Goal: Find specific page/section: Find specific page/section

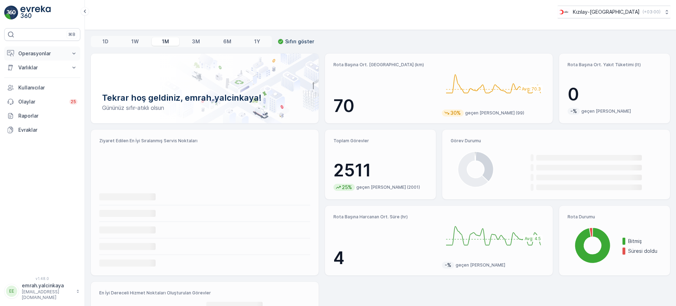
click at [49, 55] on p "Operasyonlar" at bounding box center [42, 53] width 48 height 7
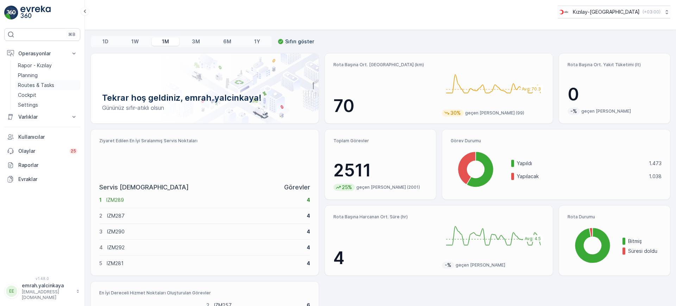
click at [37, 86] on p "Routes & Tasks" at bounding box center [36, 85] width 36 height 7
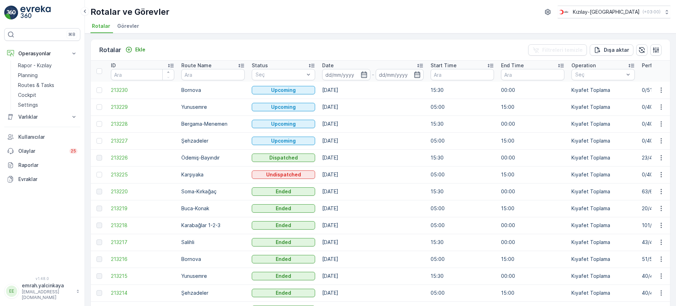
click at [341, 176] on td "[DATE]" at bounding box center [373, 174] width 108 height 17
click at [398, 176] on td "[DATE]" at bounding box center [373, 174] width 108 height 17
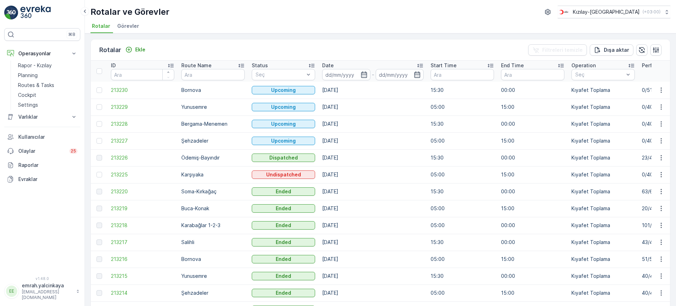
click at [338, 173] on td "[DATE]" at bounding box center [373, 174] width 108 height 17
click at [365, 179] on td "[DATE]" at bounding box center [373, 174] width 108 height 17
click at [345, 175] on td "[DATE]" at bounding box center [373, 174] width 108 height 17
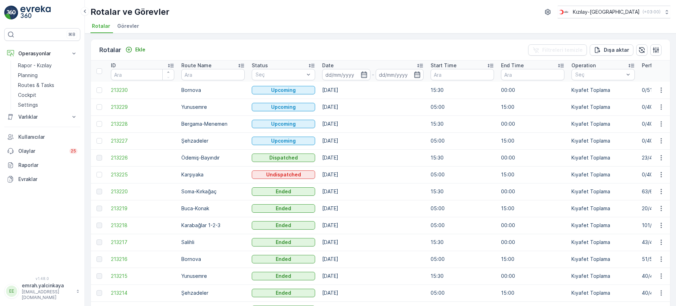
click at [345, 175] on td "[DATE]" at bounding box center [373, 174] width 108 height 17
click at [357, 177] on td "[DATE]" at bounding box center [373, 174] width 108 height 17
click at [348, 175] on td "[DATE]" at bounding box center [373, 174] width 108 height 17
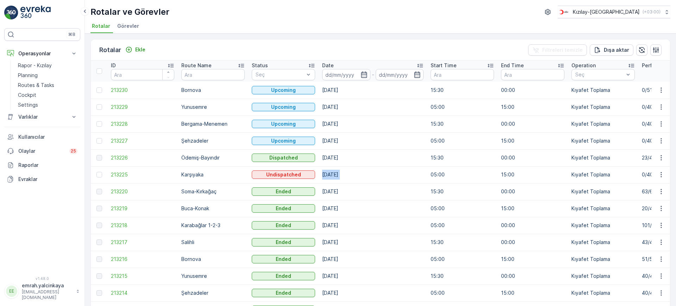
click at [348, 175] on td "[DATE]" at bounding box center [373, 174] width 108 height 17
click at [345, 174] on td "[DATE]" at bounding box center [373, 174] width 108 height 17
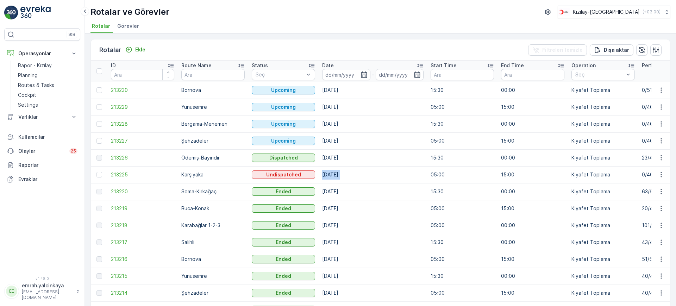
click at [345, 174] on td "[DATE]" at bounding box center [373, 174] width 108 height 17
click at [358, 175] on td "[DATE]" at bounding box center [373, 174] width 108 height 17
click at [346, 175] on td "[DATE]" at bounding box center [373, 174] width 108 height 17
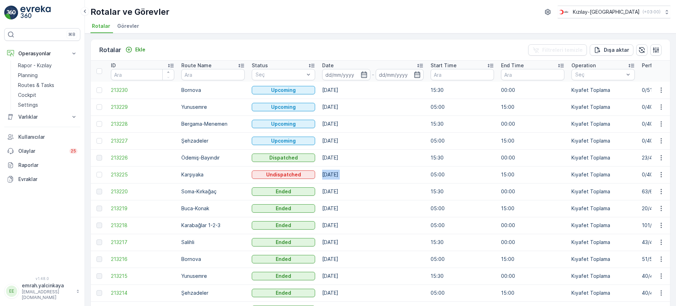
click at [346, 175] on td "[DATE]" at bounding box center [373, 174] width 108 height 17
click at [355, 177] on td "[DATE]" at bounding box center [373, 174] width 108 height 17
click at [339, 174] on td "[DATE]" at bounding box center [373, 174] width 108 height 17
click at [350, 174] on td "[DATE]" at bounding box center [373, 174] width 108 height 17
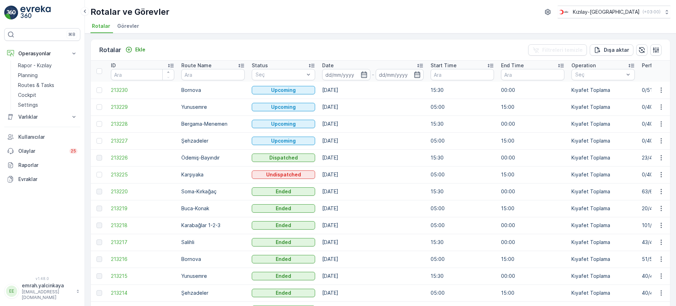
click at [350, 174] on td "[DATE]" at bounding box center [373, 174] width 108 height 17
click at [343, 174] on td "[DATE]" at bounding box center [373, 174] width 108 height 17
click at [364, 176] on td "[DATE]" at bounding box center [373, 174] width 108 height 17
click at [342, 174] on td "[DATE]" at bounding box center [373, 174] width 108 height 17
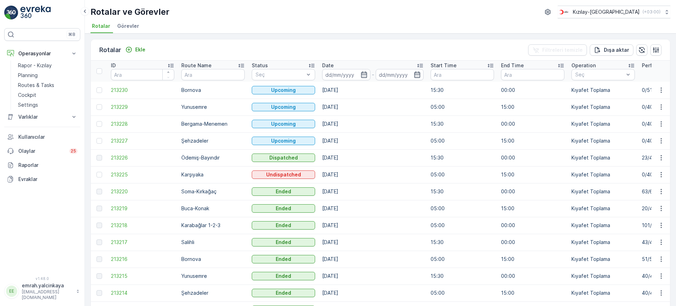
click at [342, 174] on td "[DATE]" at bounding box center [373, 174] width 108 height 17
click at [349, 175] on td "[DATE]" at bounding box center [373, 174] width 108 height 17
click at [346, 174] on td "[DATE]" at bounding box center [373, 174] width 108 height 17
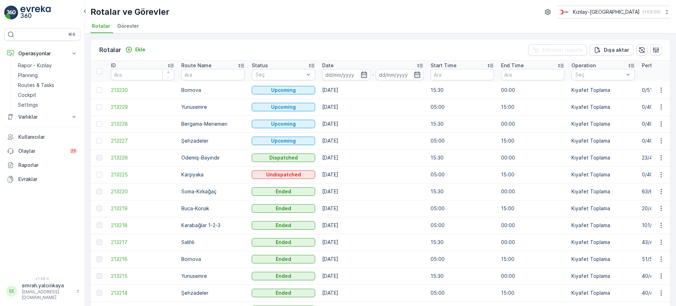
click at [346, 173] on td "[DATE]" at bounding box center [373, 174] width 108 height 17
click at [356, 177] on td "[DATE]" at bounding box center [373, 174] width 108 height 17
click at [347, 175] on td "[DATE]" at bounding box center [373, 174] width 108 height 17
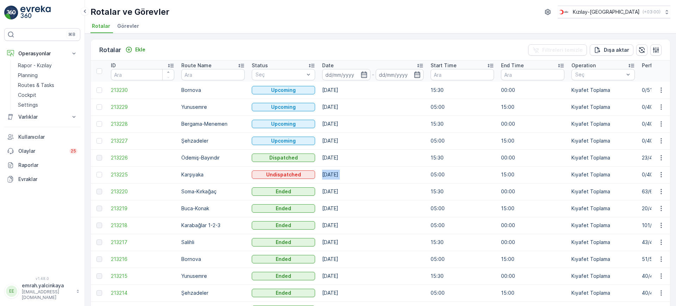
click at [347, 175] on td "[DATE]" at bounding box center [373, 174] width 108 height 17
click at [344, 170] on td "[DATE]" at bounding box center [373, 174] width 108 height 17
click at [344, 172] on td "[DATE]" at bounding box center [373, 174] width 108 height 17
click at [344, 175] on td "[DATE]" at bounding box center [373, 174] width 108 height 17
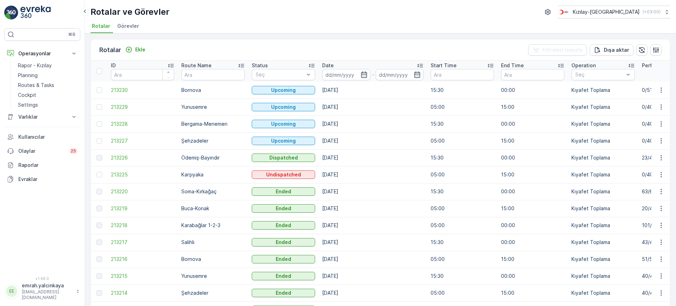
click at [344, 175] on td "[DATE]" at bounding box center [373, 174] width 108 height 17
click at [372, 179] on td "[DATE]" at bounding box center [373, 174] width 108 height 17
click at [340, 172] on td "[DATE]" at bounding box center [373, 174] width 108 height 17
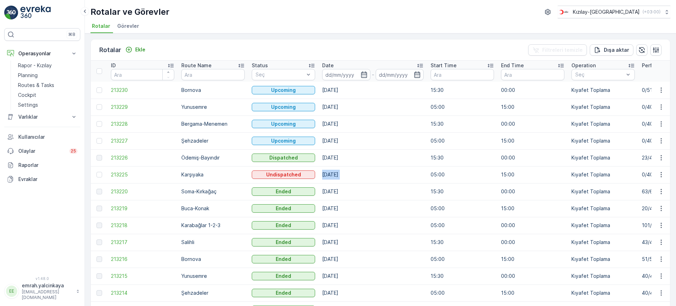
click at [340, 172] on td "[DATE]" at bounding box center [373, 174] width 108 height 17
click at [354, 176] on td "[DATE]" at bounding box center [373, 174] width 108 height 17
click at [342, 173] on td "[DATE]" at bounding box center [373, 174] width 108 height 17
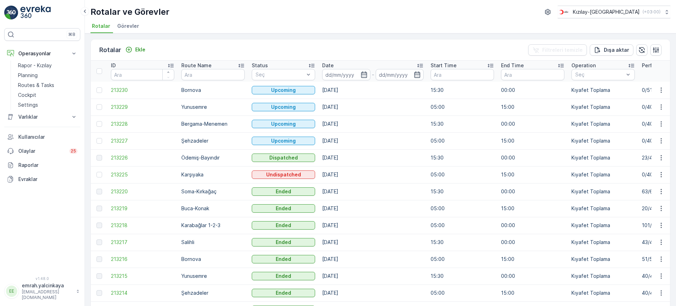
click at [368, 176] on td "[DATE]" at bounding box center [373, 174] width 108 height 17
click at [343, 174] on td "[DATE]" at bounding box center [373, 174] width 108 height 17
click at [379, 176] on td "[DATE]" at bounding box center [373, 174] width 108 height 17
click at [344, 173] on td "[DATE]" at bounding box center [373, 174] width 108 height 17
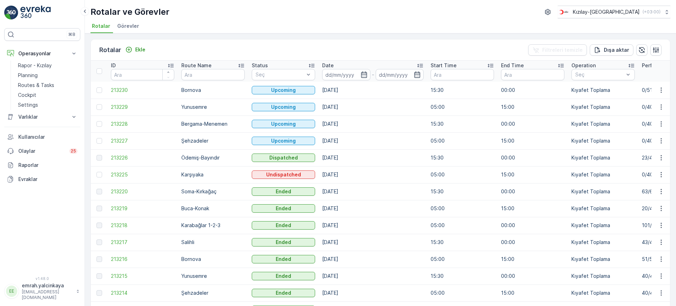
click at [344, 173] on td "[DATE]" at bounding box center [373, 174] width 108 height 17
click at [355, 173] on td "[DATE]" at bounding box center [373, 174] width 108 height 17
click at [344, 173] on td "[DATE]" at bounding box center [373, 174] width 108 height 17
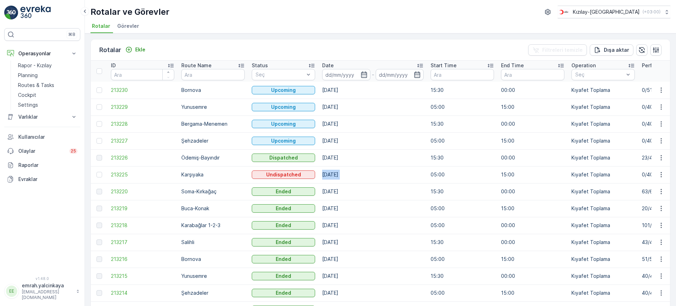
click at [356, 174] on td "[DATE]" at bounding box center [373, 174] width 108 height 17
click at [346, 174] on td "[DATE]" at bounding box center [373, 174] width 108 height 17
click at [354, 176] on td "[DATE]" at bounding box center [373, 174] width 108 height 17
click at [347, 174] on td "[DATE]" at bounding box center [373, 174] width 108 height 17
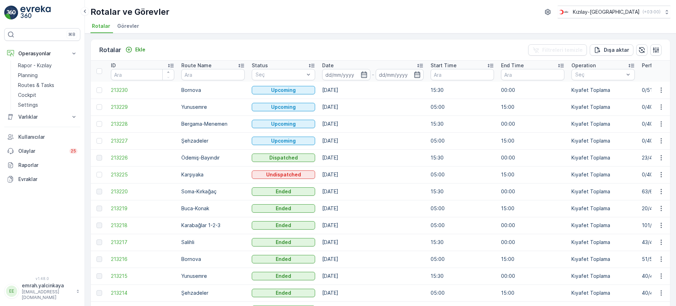
click at [347, 174] on td "[DATE]" at bounding box center [373, 174] width 108 height 17
click at [375, 174] on td "[DATE]" at bounding box center [373, 174] width 108 height 17
click at [345, 173] on td "[DATE]" at bounding box center [373, 174] width 108 height 17
click at [351, 172] on td "[DATE]" at bounding box center [373, 174] width 108 height 17
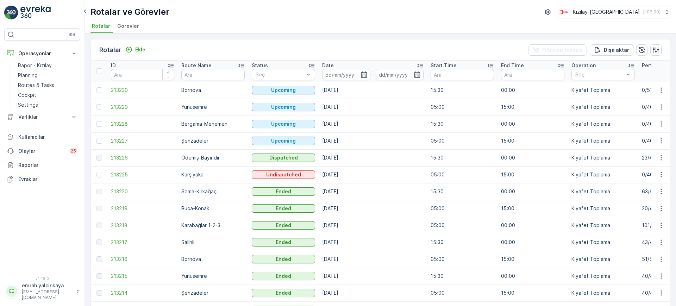
click at [346, 174] on td "[DATE]" at bounding box center [373, 174] width 108 height 17
click at [353, 173] on td "[DATE]" at bounding box center [373, 174] width 108 height 17
click at [345, 173] on td "[DATE]" at bounding box center [373, 174] width 108 height 17
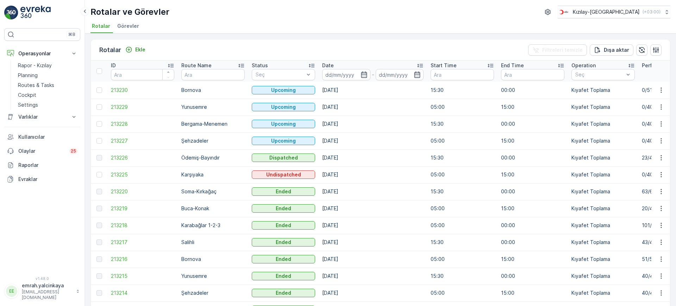
click at [353, 173] on td "[DATE]" at bounding box center [373, 174] width 108 height 17
click at [345, 175] on td "[DATE]" at bounding box center [373, 174] width 108 height 17
click at [342, 175] on td "[DATE]" at bounding box center [373, 174] width 108 height 17
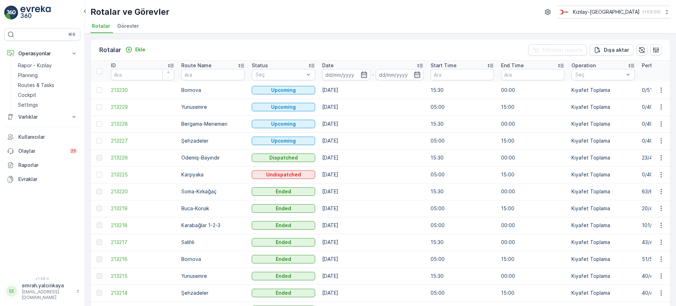
click at [369, 179] on td "[DATE]" at bounding box center [373, 174] width 108 height 17
click at [337, 174] on td "[DATE]" at bounding box center [373, 174] width 108 height 17
click at [360, 175] on td "[DATE]" at bounding box center [373, 174] width 108 height 17
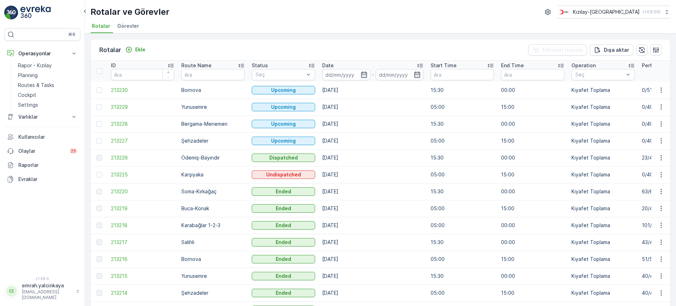
click at [341, 175] on td "[DATE]" at bounding box center [373, 174] width 108 height 17
click at [358, 179] on td "[DATE]" at bounding box center [373, 174] width 108 height 17
click at [344, 176] on td "[DATE]" at bounding box center [373, 174] width 108 height 17
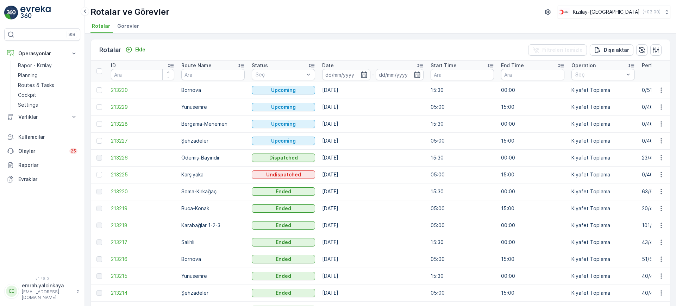
click at [359, 176] on td "[DATE]" at bounding box center [373, 174] width 108 height 17
click at [331, 174] on td "[DATE]" at bounding box center [373, 174] width 108 height 17
click at [29, 84] on p "Routes & Tasks" at bounding box center [36, 85] width 36 height 7
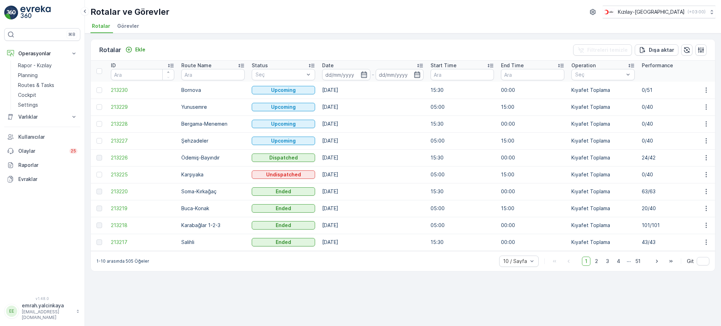
click at [650, 157] on td "24/42" at bounding box center [673, 157] width 70 height 17
